Goal: Task Accomplishment & Management: Complete application form

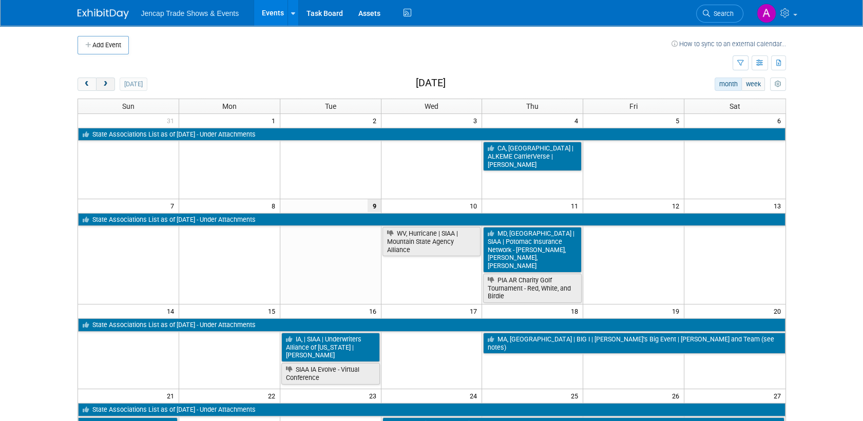
click at [100, 78] on button "next" at bounding box center [105, 83] width 19 height 13
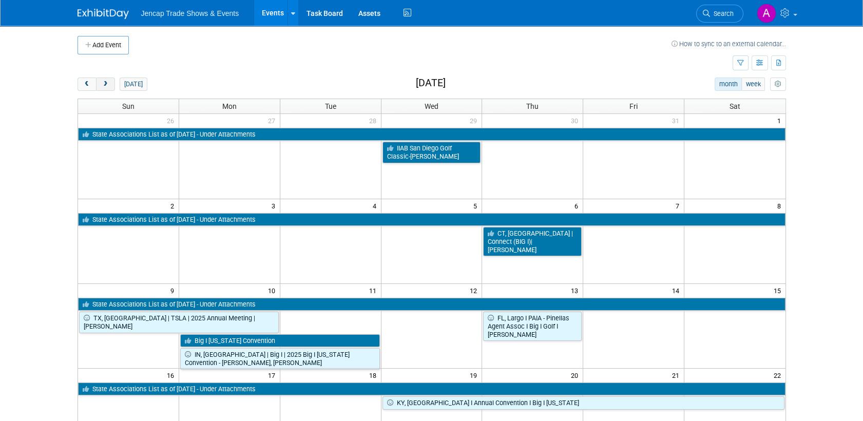
click at [100, 78] on button "next" at bounding box center [105, 83] width 19 height 13
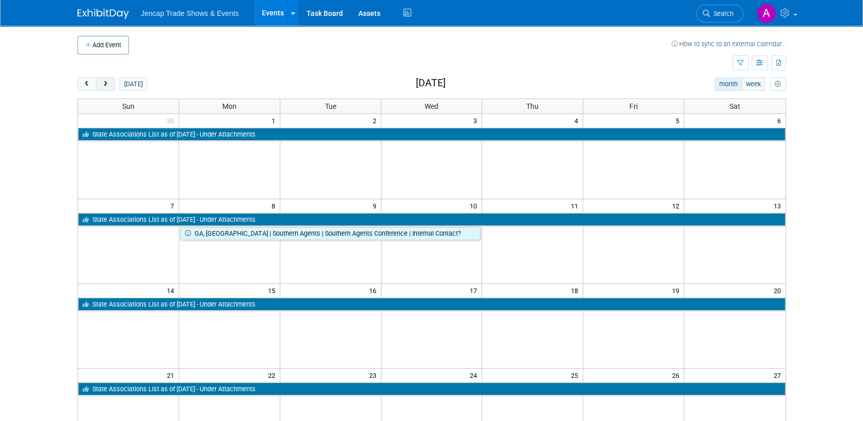
click at [100, 78] on button "next" at bounding box center [105, 83] width 19 height 13
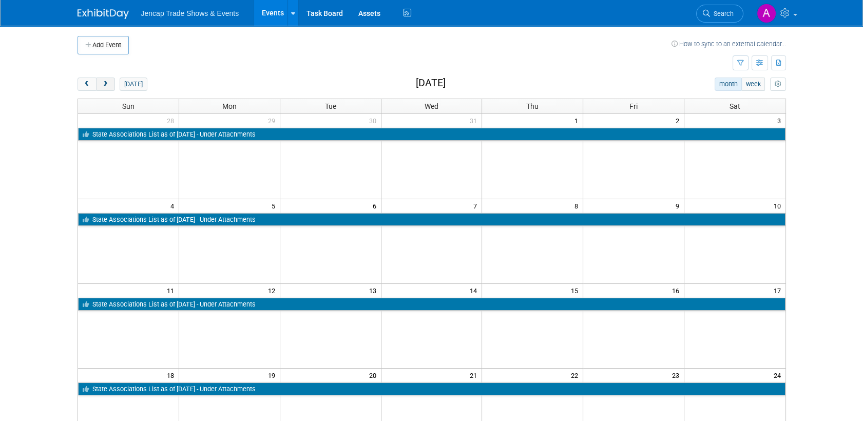
click at [100, 78] on button "next" at bounding box center [105, 83] width 19 height 13
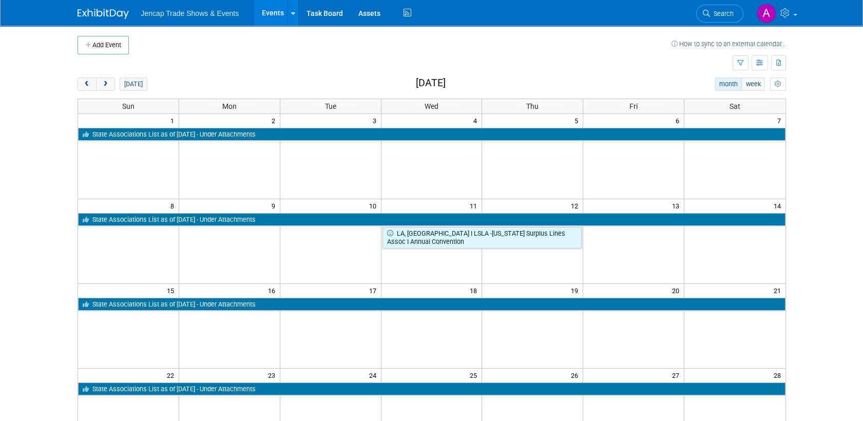
click at [555, 121] on td "5" at bounding box center [532, 120] width 101 height 13
click at [104, 44] on button "Add Event" at bounding box center [102, 45] width 51 height 18
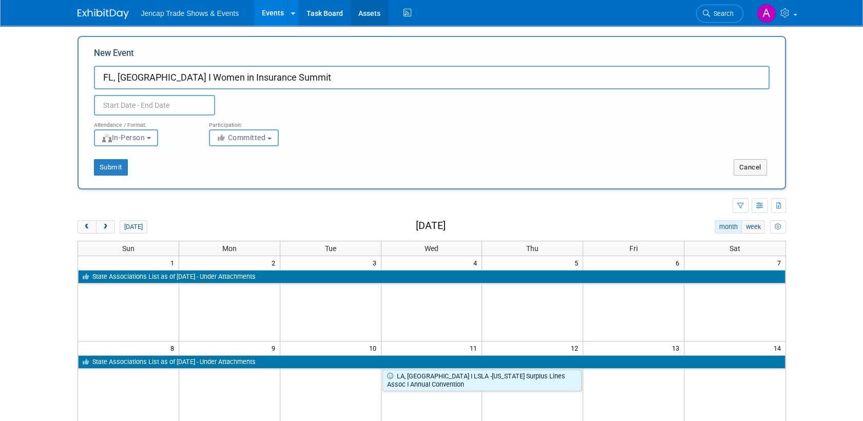
type input "FL, [GEOGRAPHIC_DATA] I Women in Insurance Summit"
click at [500, 139] on div "Attendance / Format: <img src="[URL][DOMAIN_NAME]" style="width: 19px; margin-t…" at bounding box center [431, 130] width 691 height 31
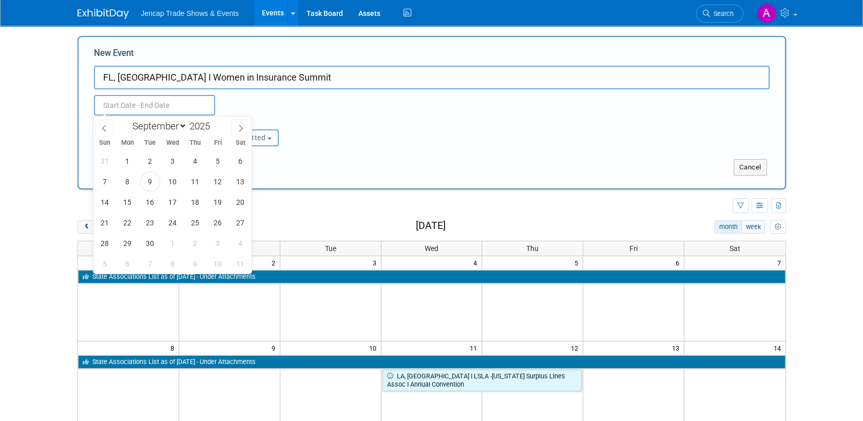
click at [163, 110] on input "text" at bounding box center [154, 105] width 121 height 21
click at [179, 126] on select "January February March April May June July August September October November De…" at bounding box center [157, 126] width 59 height 13
select select "2"
click at [128, 120] on select "January February March April May June July August September October November De…" at bounding box center [157, 126] width 59 height 13
click at [215, 129] on span at bounding box center [213, 129] width 7 height 6
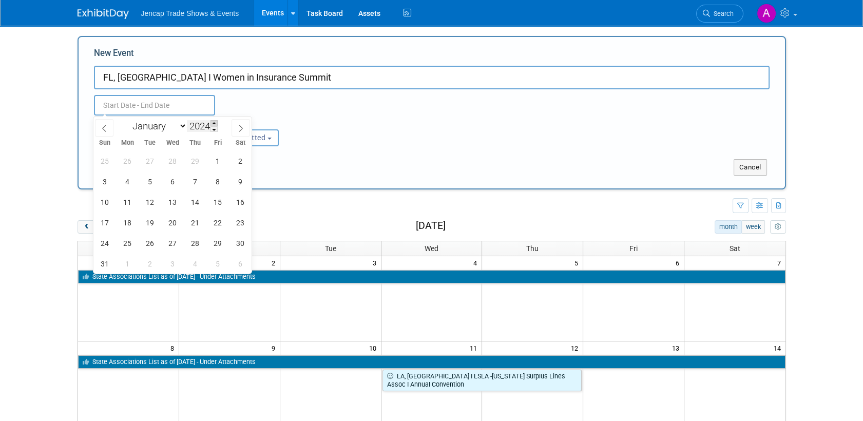
click at [216, 121] on span at bounding box center [213, 123] width 7 height 6
type input "2026"
click at [194, 158] on span "5" at bounding box center [195, 161] width 20 height 20
click at [216, 160] on span "6" at bounding box center [218, 161] width 20 height 20
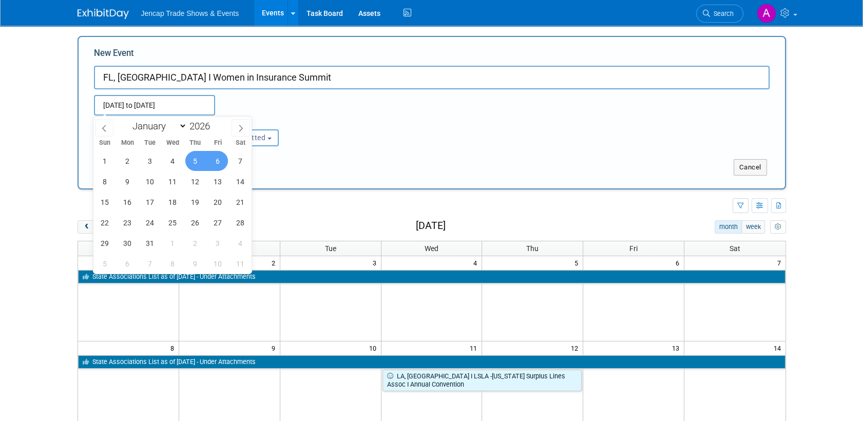
type input "[DATE] to [DATE]"
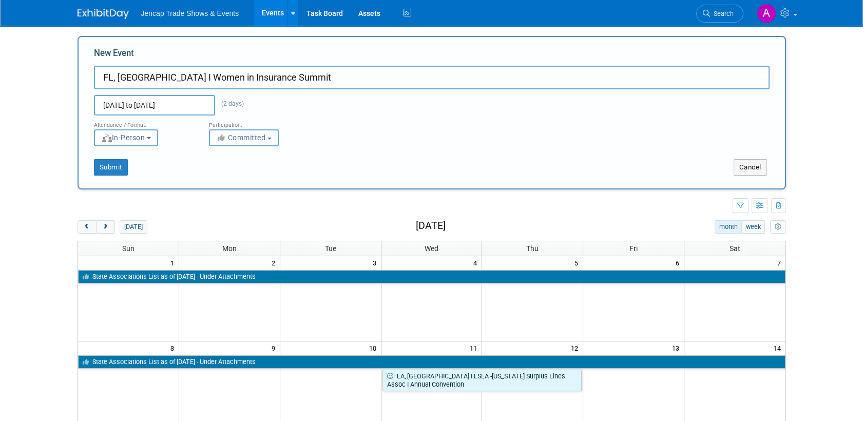
click at [271, 138] on b "button" at bounding box center [269, 139] width 4 height 2
click at [255, 176] on label "Considering" at bounding box center [249, 176] width 68 height 13
click at [219, 176] on input "Considering" at bounding box center [215, 176] width 7 height 7
select select "2"
click at [154, 71] on input "FL, [GEOGRAPHIC_DATA] I Women in Insurance Summit" at bounding box center [431, 78] width 675 height 24
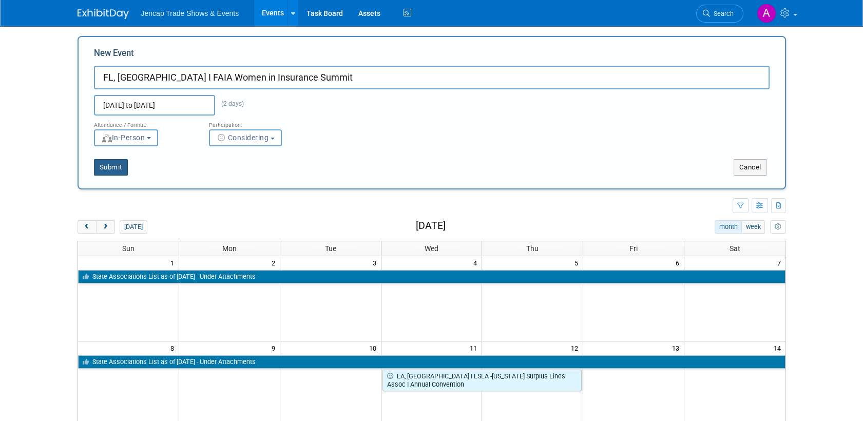
click at [111, 168] on button "Submit" at bounding box center [111, 167] width 34 height 16
type input "FL, [GEOGRAPHIC_DATA] I FAIA Women in Insurance Summit"
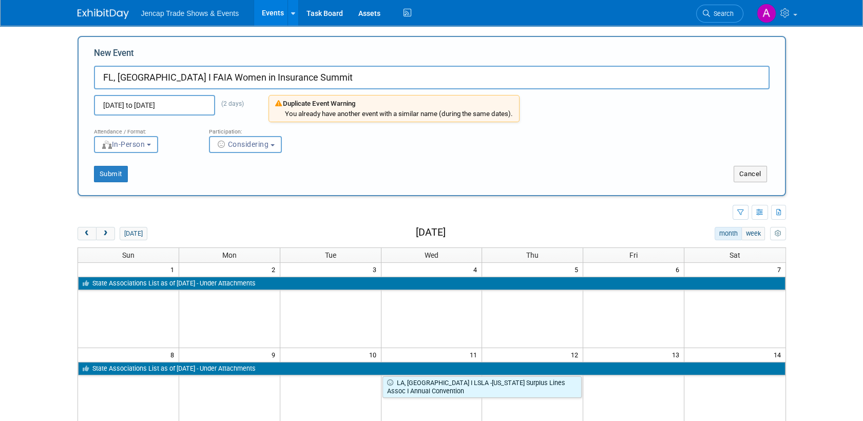
click at [111, 12] on img at bounding box center [102, 14] width 51 height 10
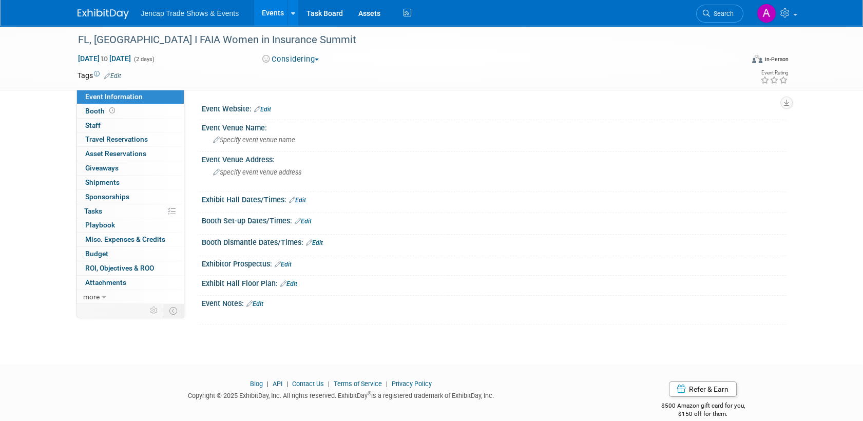
click at [265, 110] on link "Edit" at bounding box center [262, 109] width 17 height 7
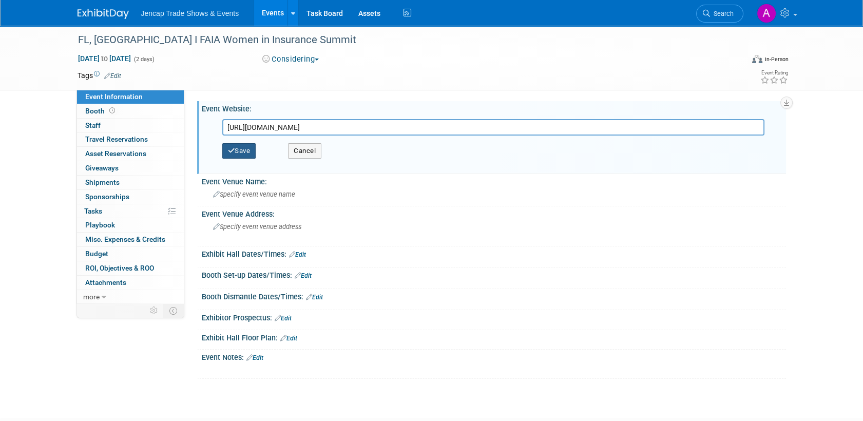
type input "https://www.faia.com/events/women-in-insurance-summit"
click at [243, 151] on button "Save" at bounding box center [239, 150] width 34 height 15
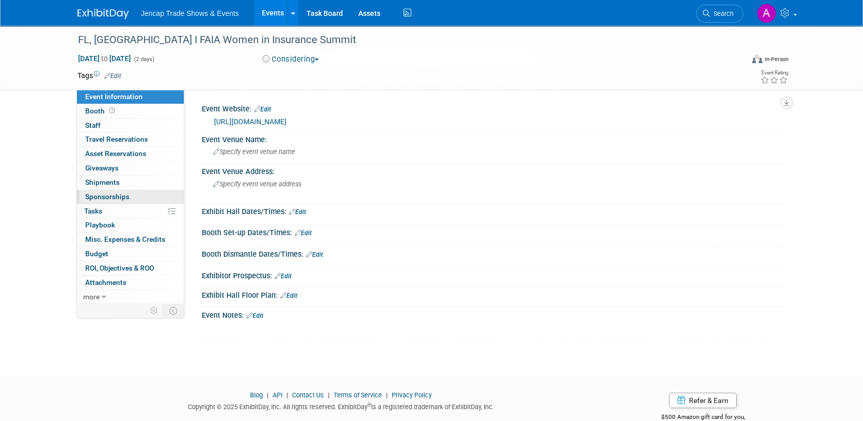
click at [121, 197] on span "Sponsorships 0" at bounding box center [107, 196] width 44 height 8
